Goal: Task Accomplishment & Management: Manage account settings

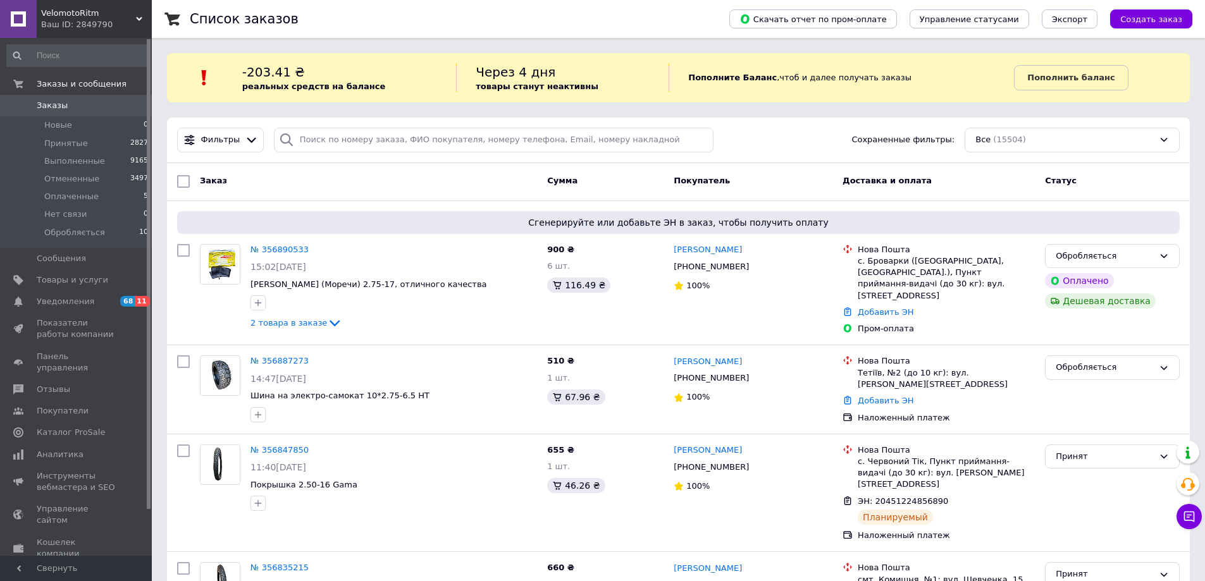
click at [75, 101] on span "Заказы" at bounding box center [77, 105] width 80 height 11
click at [76, 276] on span "Товары и услуги" at bounding box center [72, 280] width 71 height 11
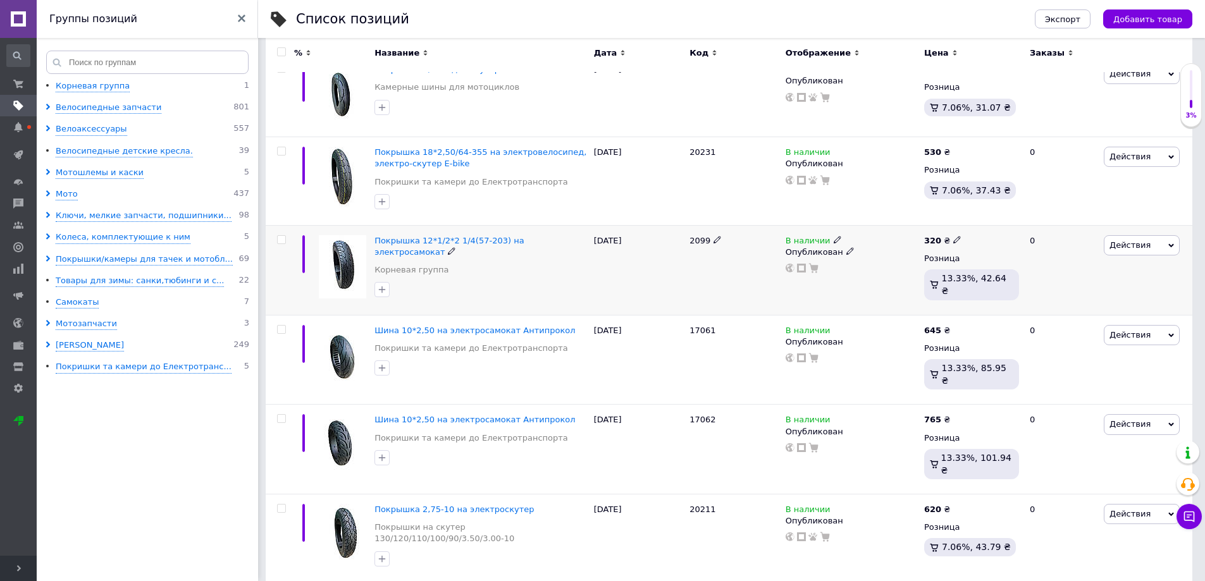
scroll to position [253, 0]
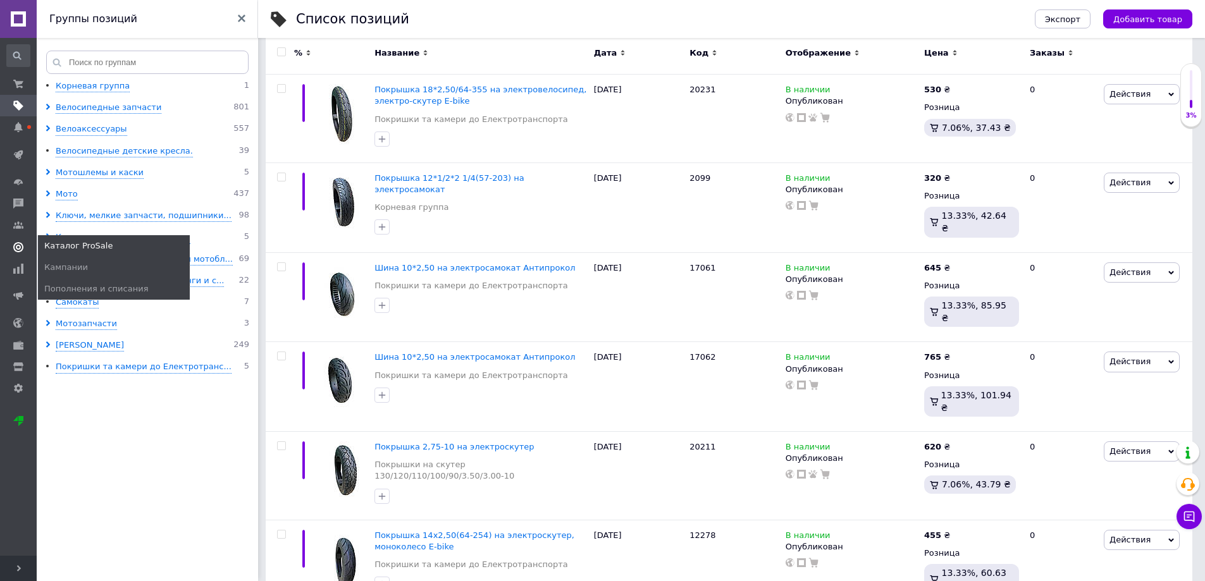
click at [16, 243] on use at bounding box center [18, 247] width 10 height 10
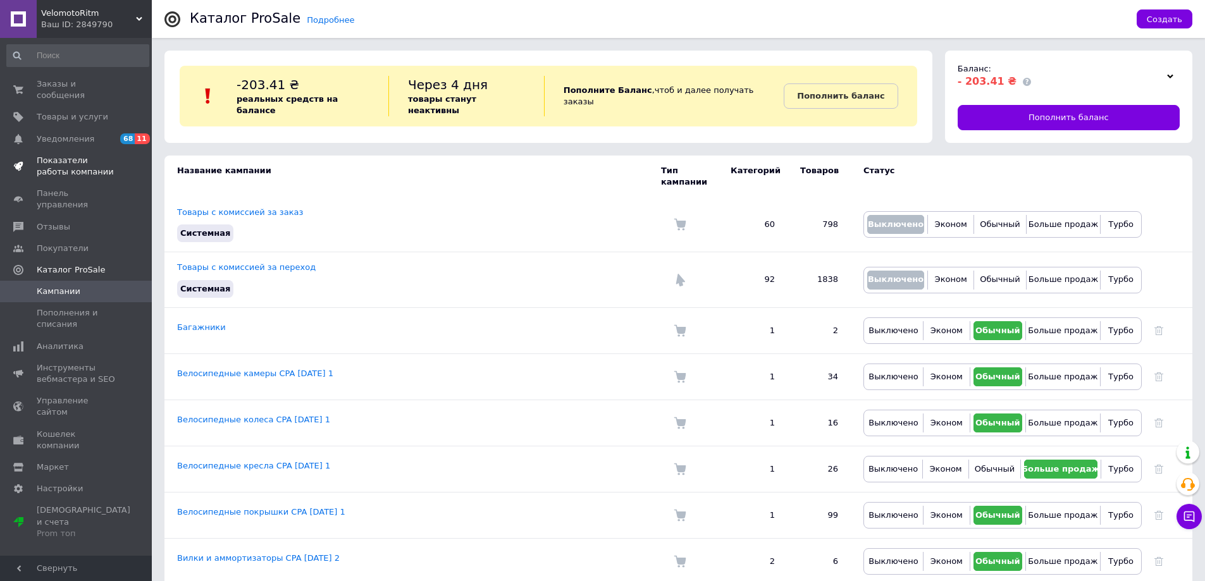
click at [73, 155] on span "Показатели работы компании" at bounding box center [77, 166] width 80 height 23
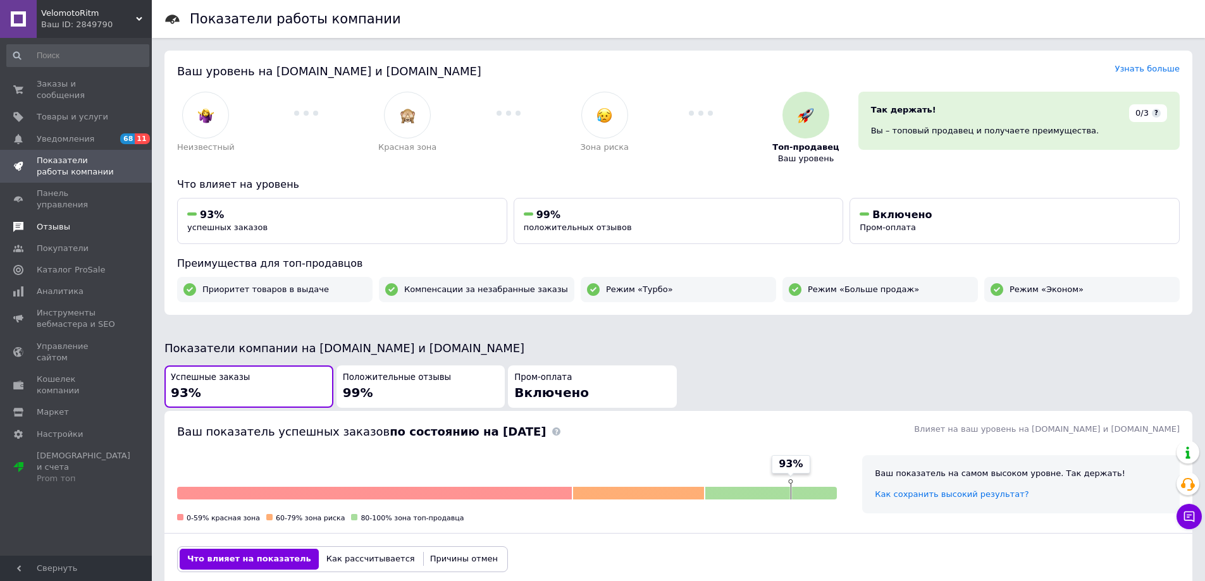
click at [65, 221] on span "Отзывы" at bounding box center [54, 226] width 34 height 11
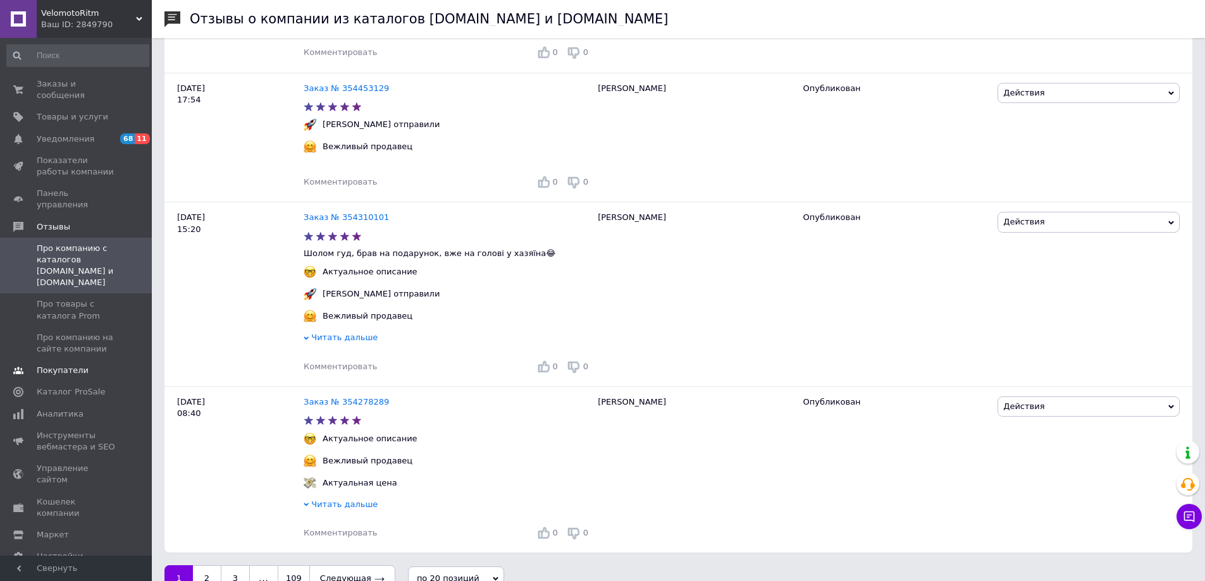
scroll to position [2827, 0]
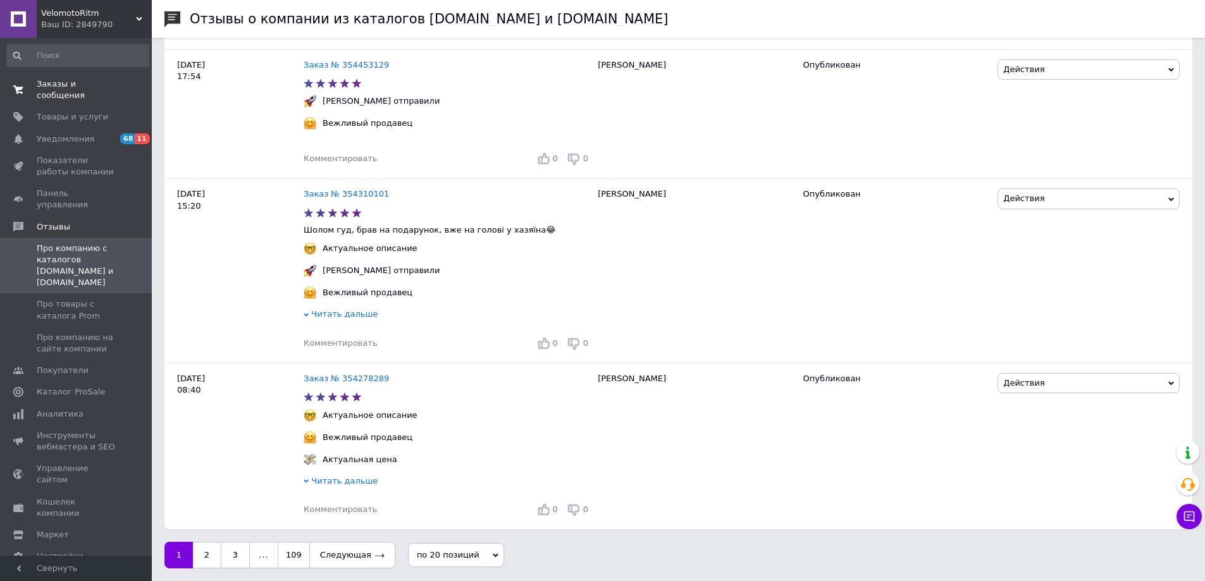
click at [77, 81] on span "Заказы и сообщения" at bounding box center [77, 89] width 80 height 23
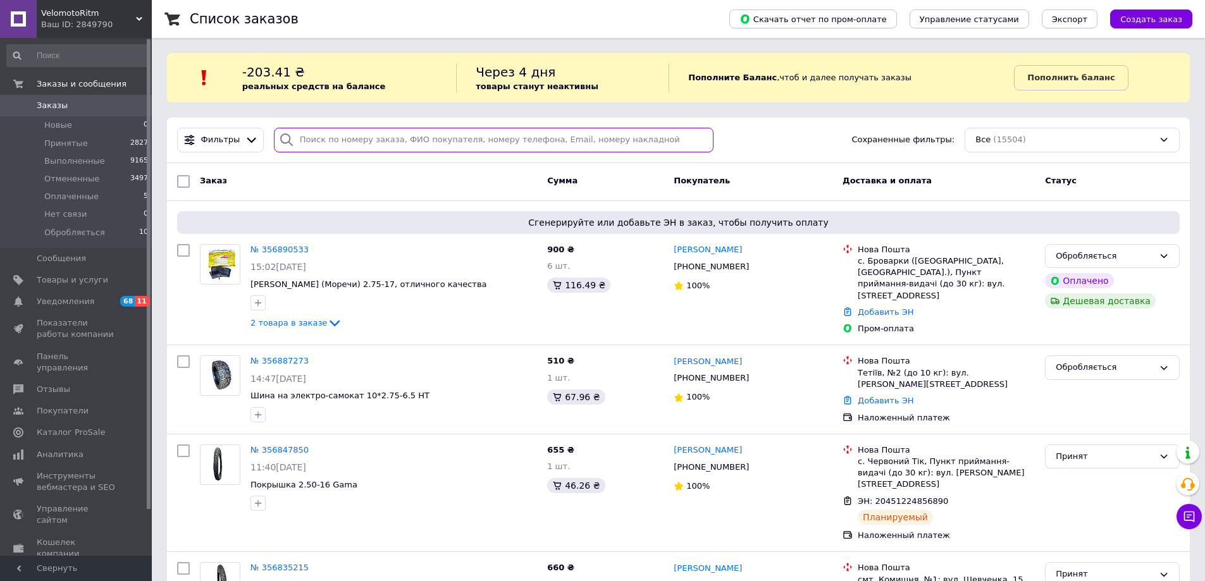
click at [404, 148] on input "search" at bounding box center [494, 140] width 440 height 25
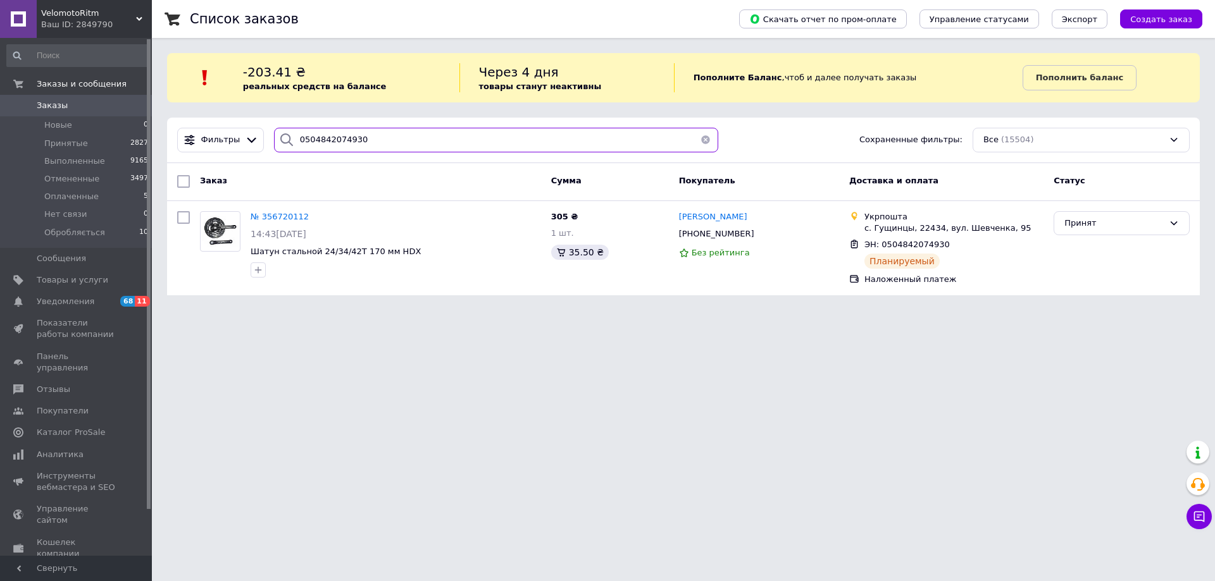
drag, startPoint x: 396, startPoint y: 144, endPoint x: 264, endPoint y: 162, distance: 132.8
click at [264, 162] on div "Фильтры 0504842074930 Сохраненные фильтры: Все (15504)" at bounding box center [683, 141] width 1033 height 46
drag, startPoint x: 355, startPoint y: 140, endPoint x: 361, endPoint y: 139, distance: 6.4
click at [357, 140] on input "0504842074930" at bounding box center [496, 140] width 444 height 25
click at [374, 134] on input "0504842074930" at bounding box center [496, 140] width 444 height 25
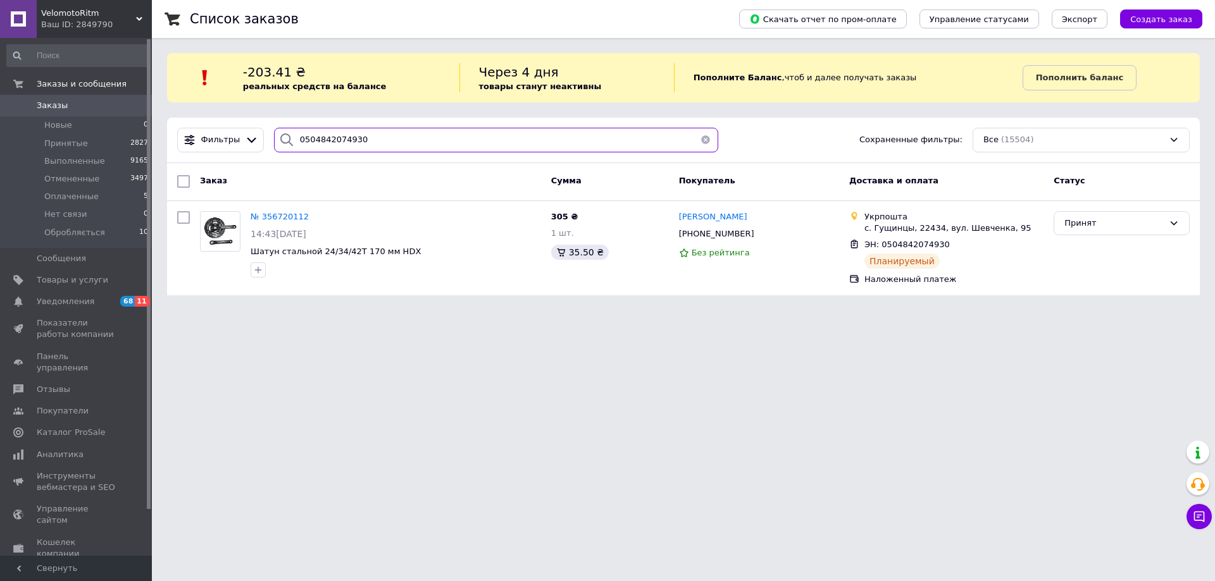
drag, startPoint x: 374, startPoint y: 134, endPoint x: 338, endPoint y: 140, distance: 36.5
click at [338, 140] on input "0504842074930" at bounding box center [496, 140] width 444 height 25
click at [353, 140] on input "0504842074930" at bounding box center [496, 140] width 444 height 25
click at [357, 140] on input "0504842074930" at bounding box center [496, 140] width 444 height 25
click at [353, 142] on input "0504842074930" at bounding box center [496, 140] width 444 height 25
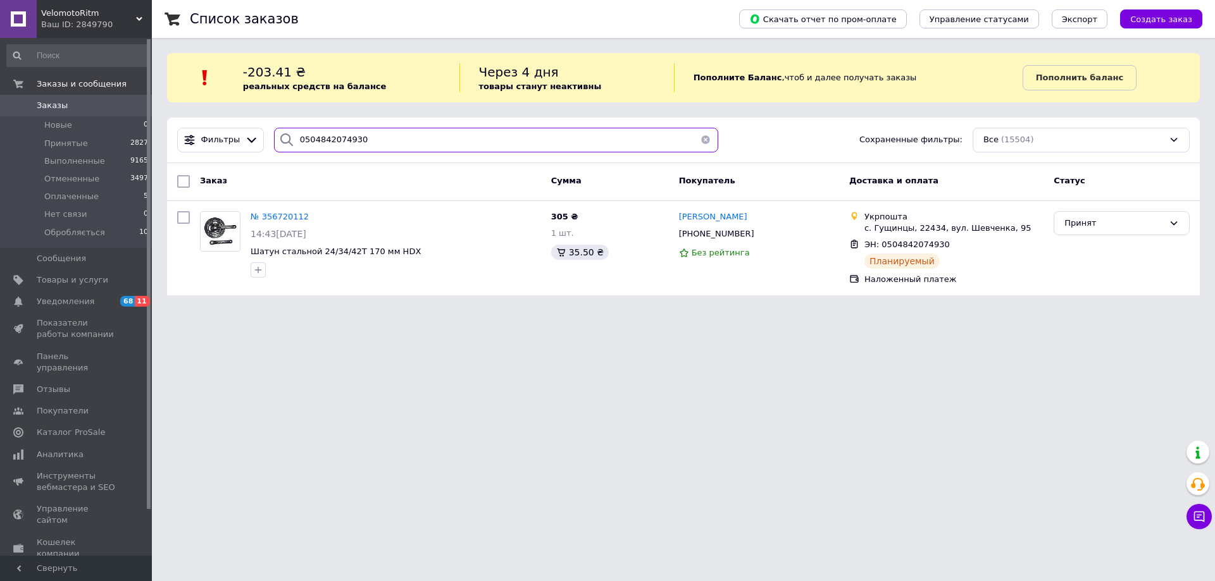
drag, startPoint x: 357, startPoint y: 139, endPoint x: 326, endPoint y: 144, distance: 31.3
click at [326, 144] on input "0504842074930" at bounding box center [496, 140] width 444 height 25
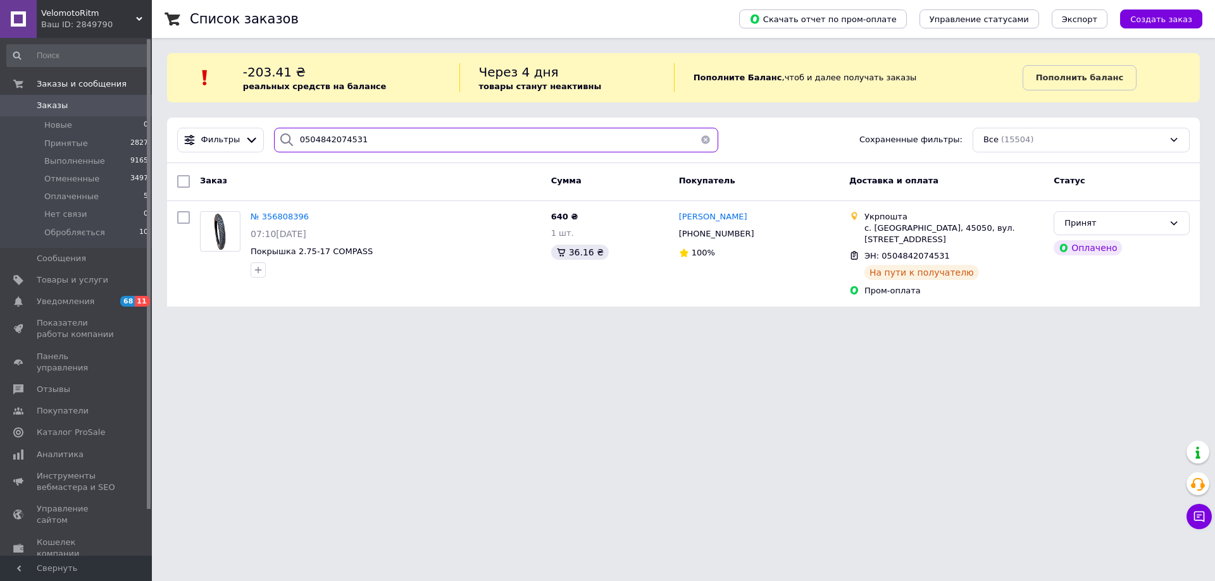
drag, startPoint x: 364, startPoint y: 142, endPoint x: 256, endPoint y: 157, distance: 109.2
click at [256, 157] on div "Фильтры 0504842074531 Сохраненные фильтры: Все (15504)" at bounding box center [683, 141] width 1033 height 46
type input "0504842074531"
click at [53, 106] on span "Заказы" at bounding box center [52, 105] width 31 height 11
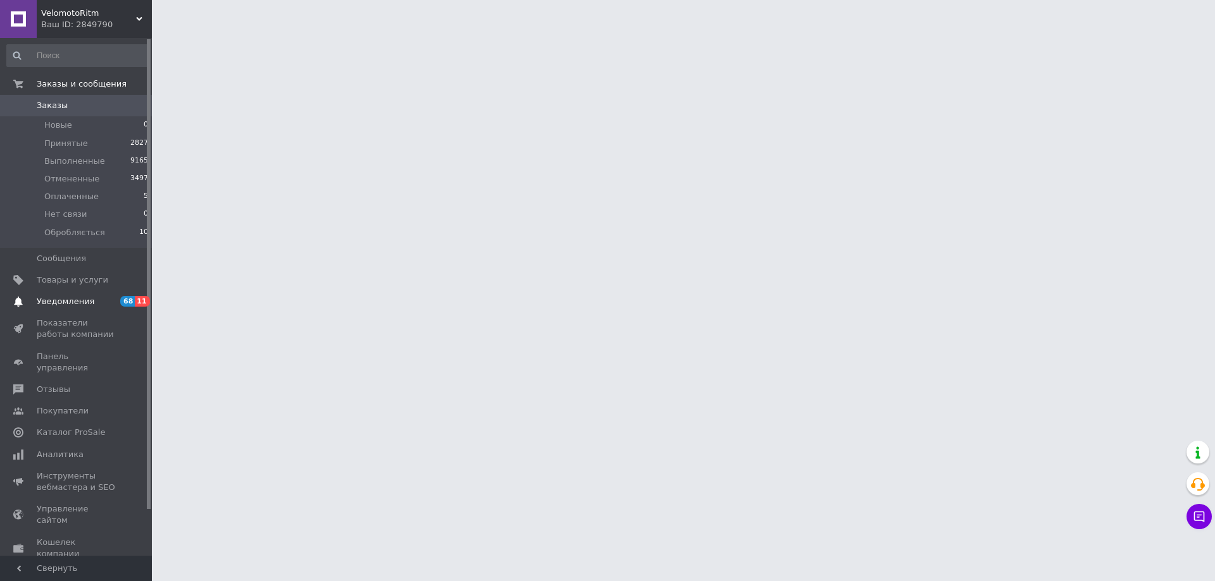
click at [97, 299] on span "Уведомления" at bounding box center [77, 301] width 80 height 11
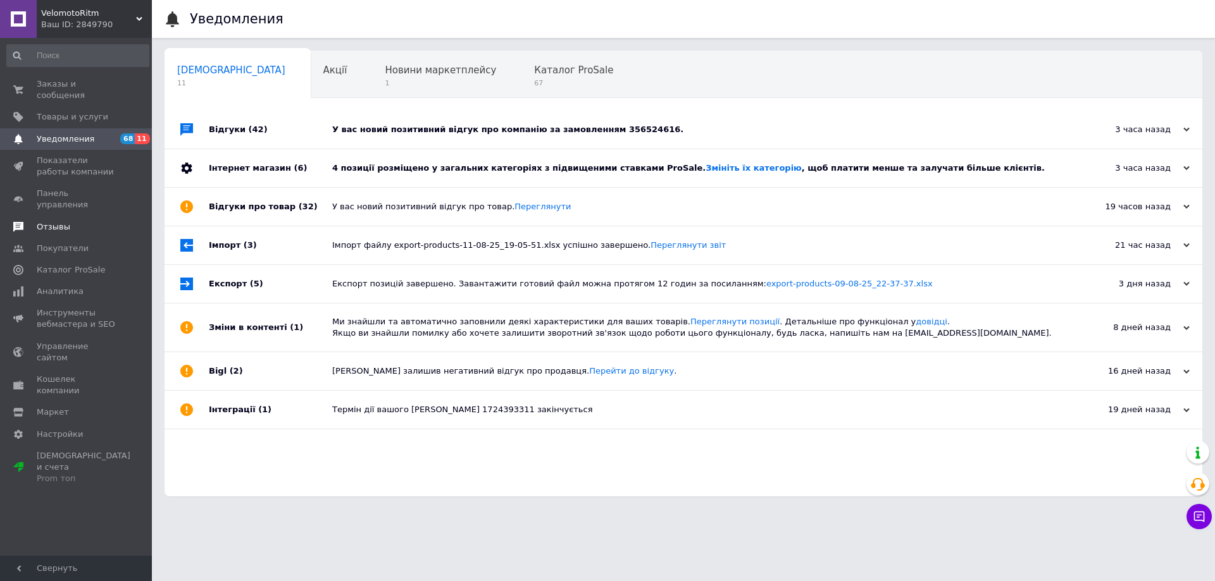
click at [64, 216] on link "Отзывы" at bounding box center [78, 227] width 156 height 22
